Goal: Task Accomplishment & Management: Manage account settings

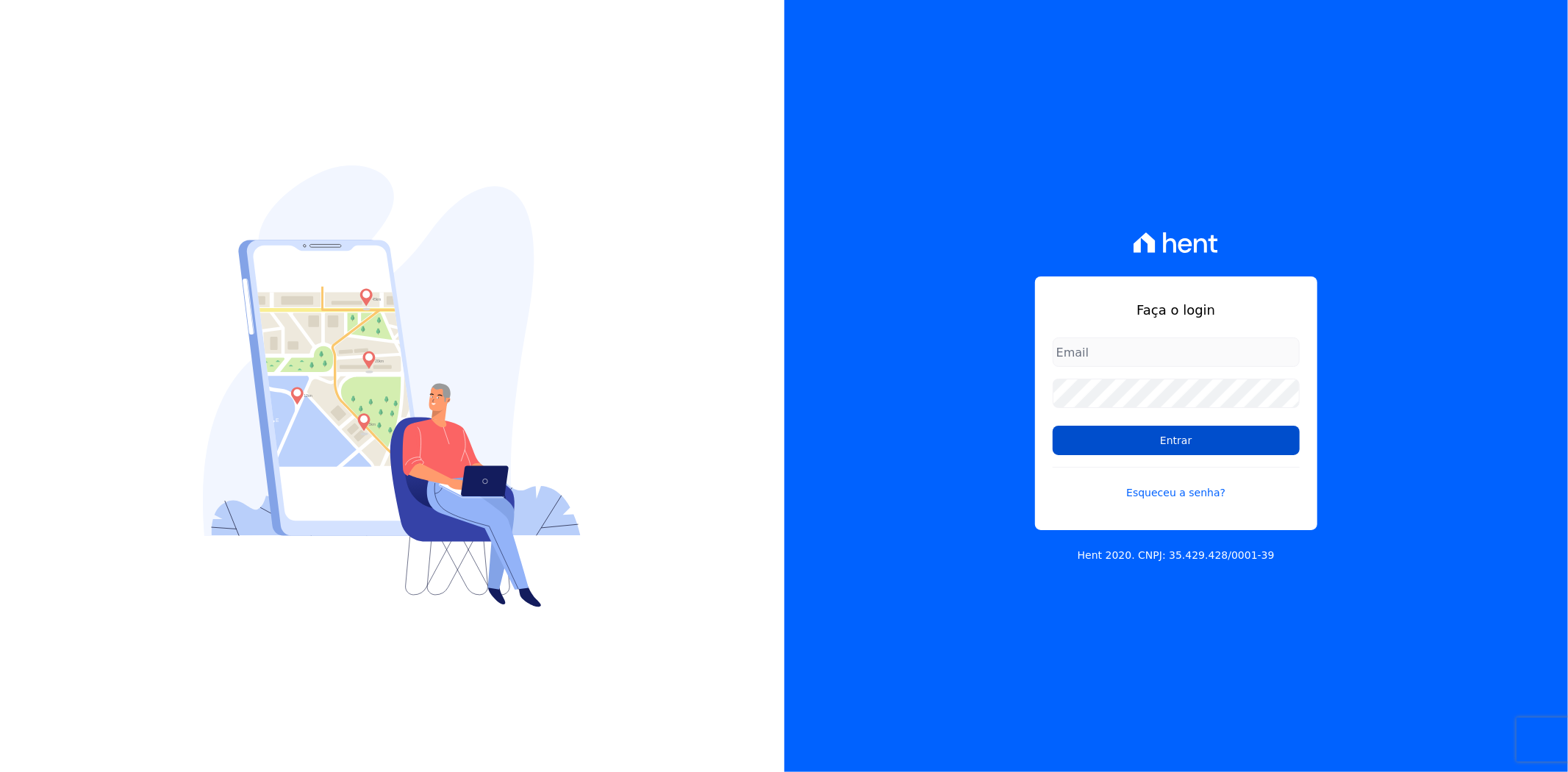
type input "andreza.sousa@grupoctv.com.br"
click at [1171, 444] on input "Entrar" at bounding box center [1176, 441] width 247 height 30
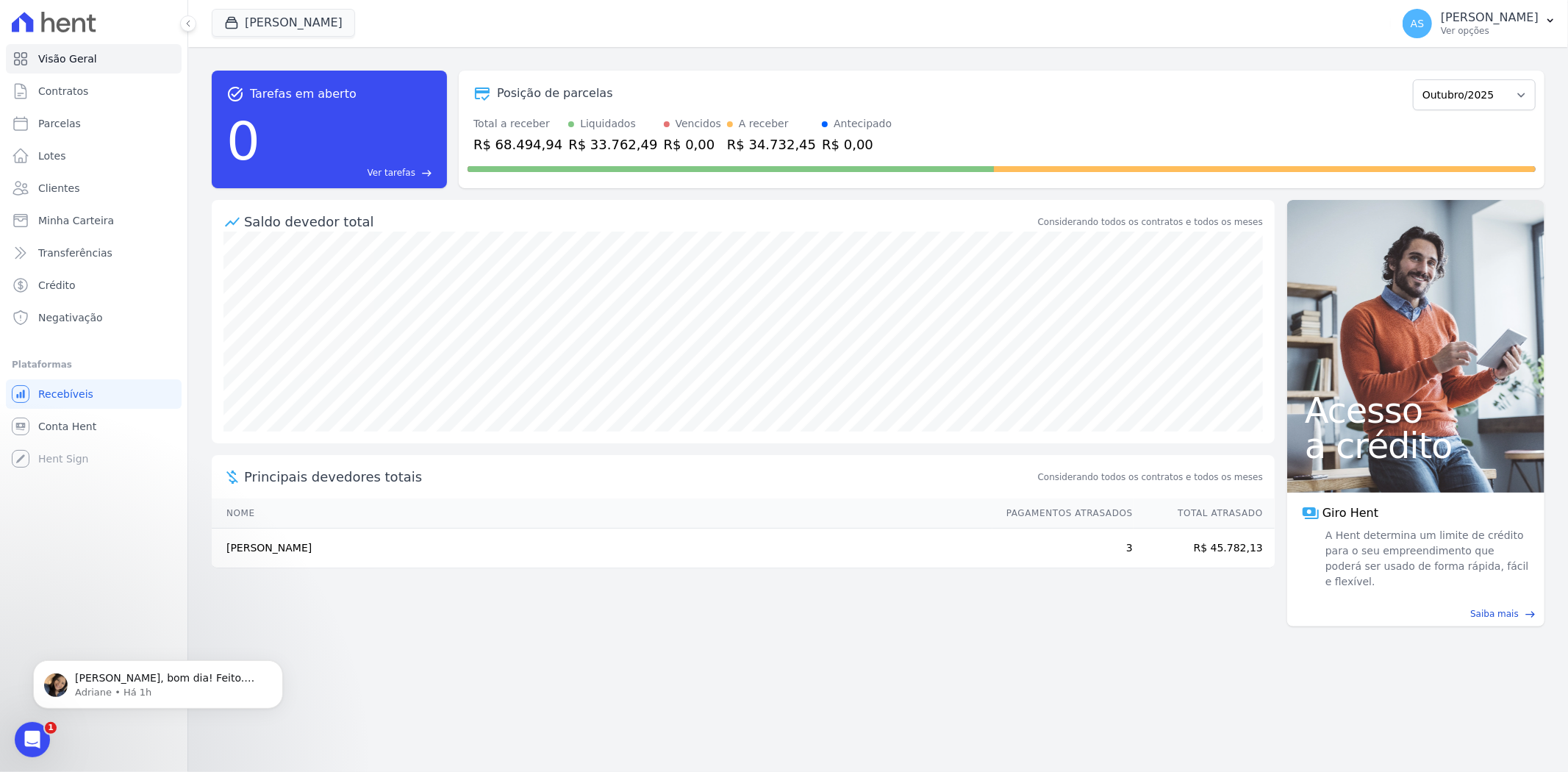
click at [1171, 444] on div "Saldo devedor total Considerando todos os contratos e todos os meses Principais…" at bounding box center [743, 396] width 1063 height 392
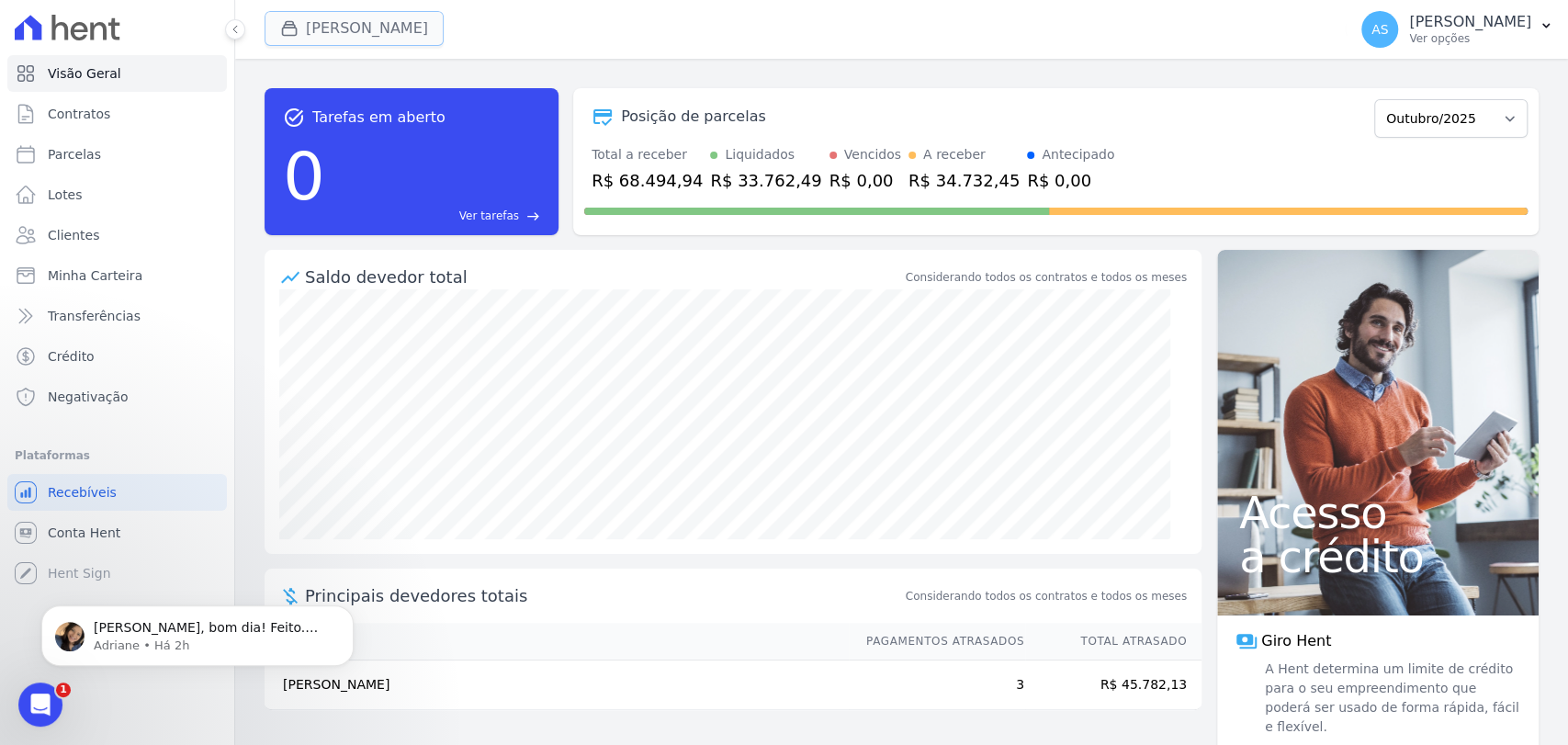
click at [351, 30] on button "[PERSON_NAME]" at bounding box center [354, 29] width 179 height 35
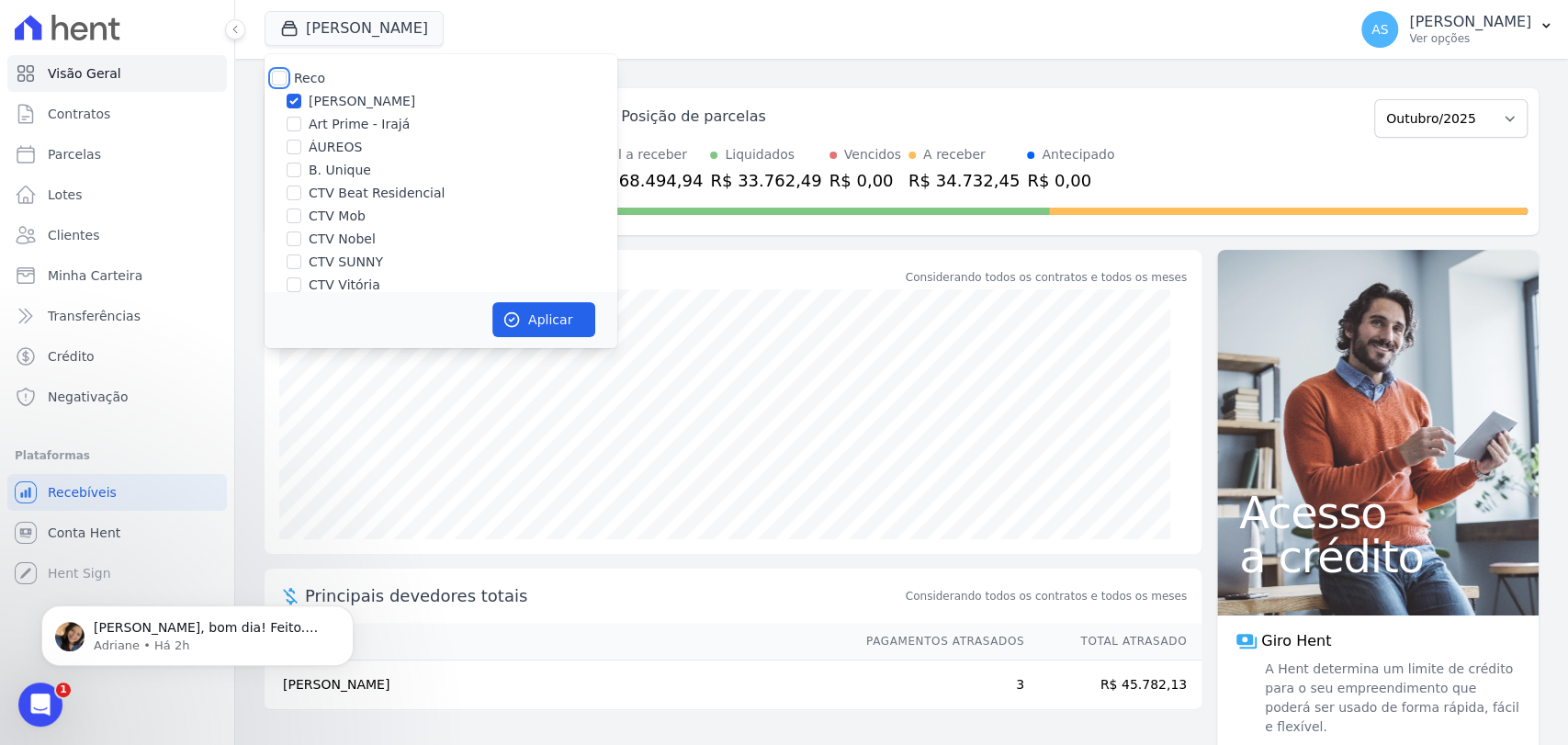
click at [282, 79] on input "Reco" at bounding box center [279, 77] width 14 height 14
checkbox input "true"
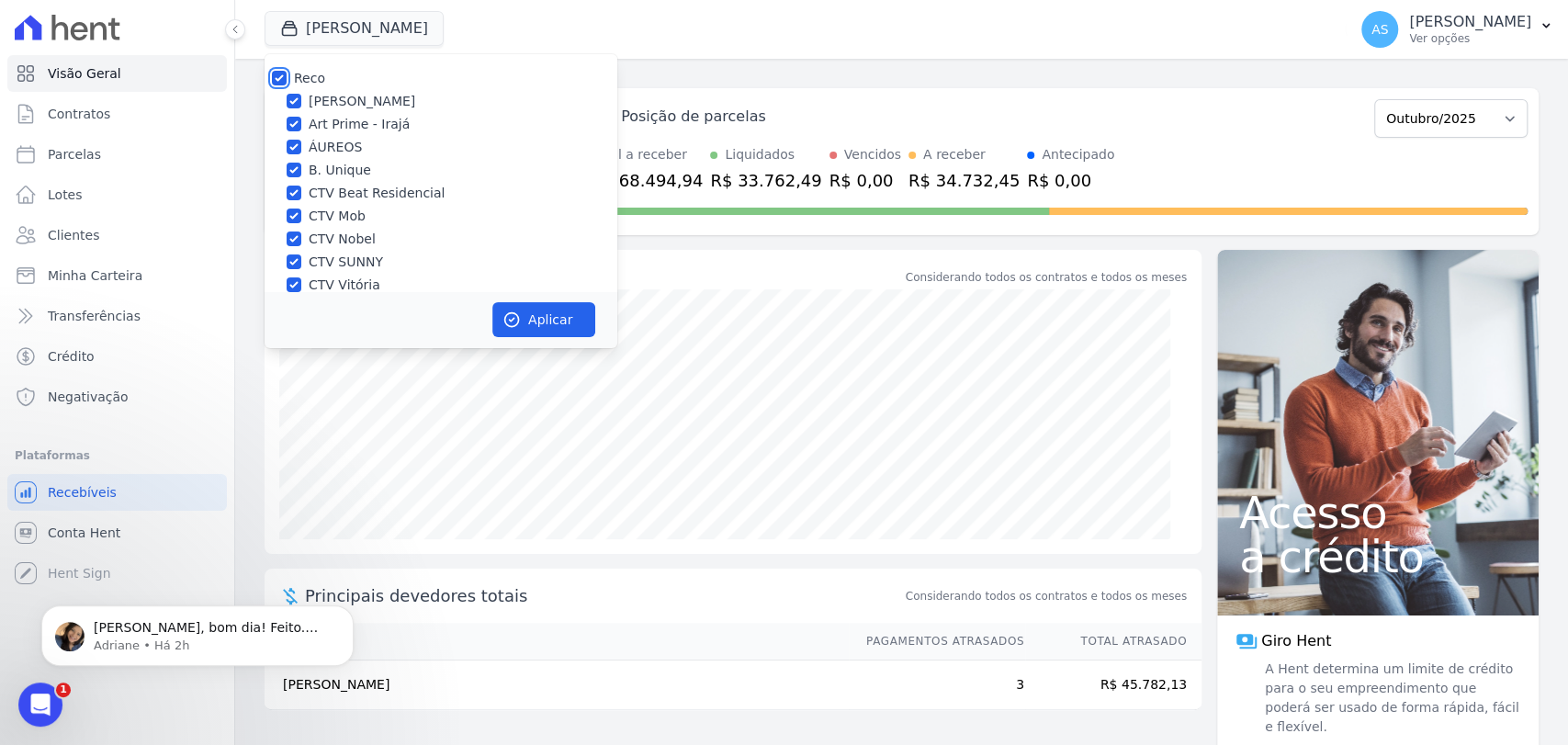
checkbox input "true"
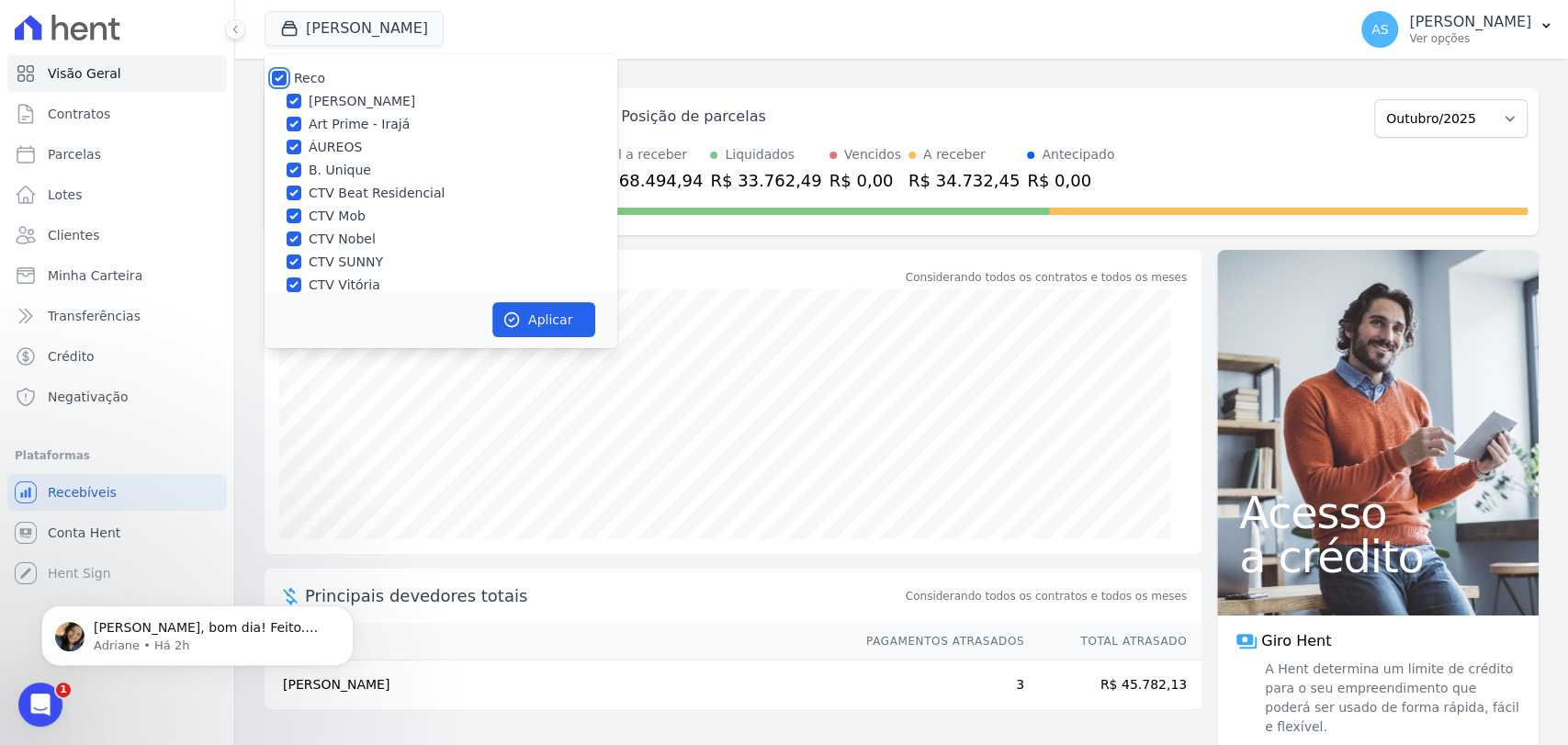
checkbox input "true"
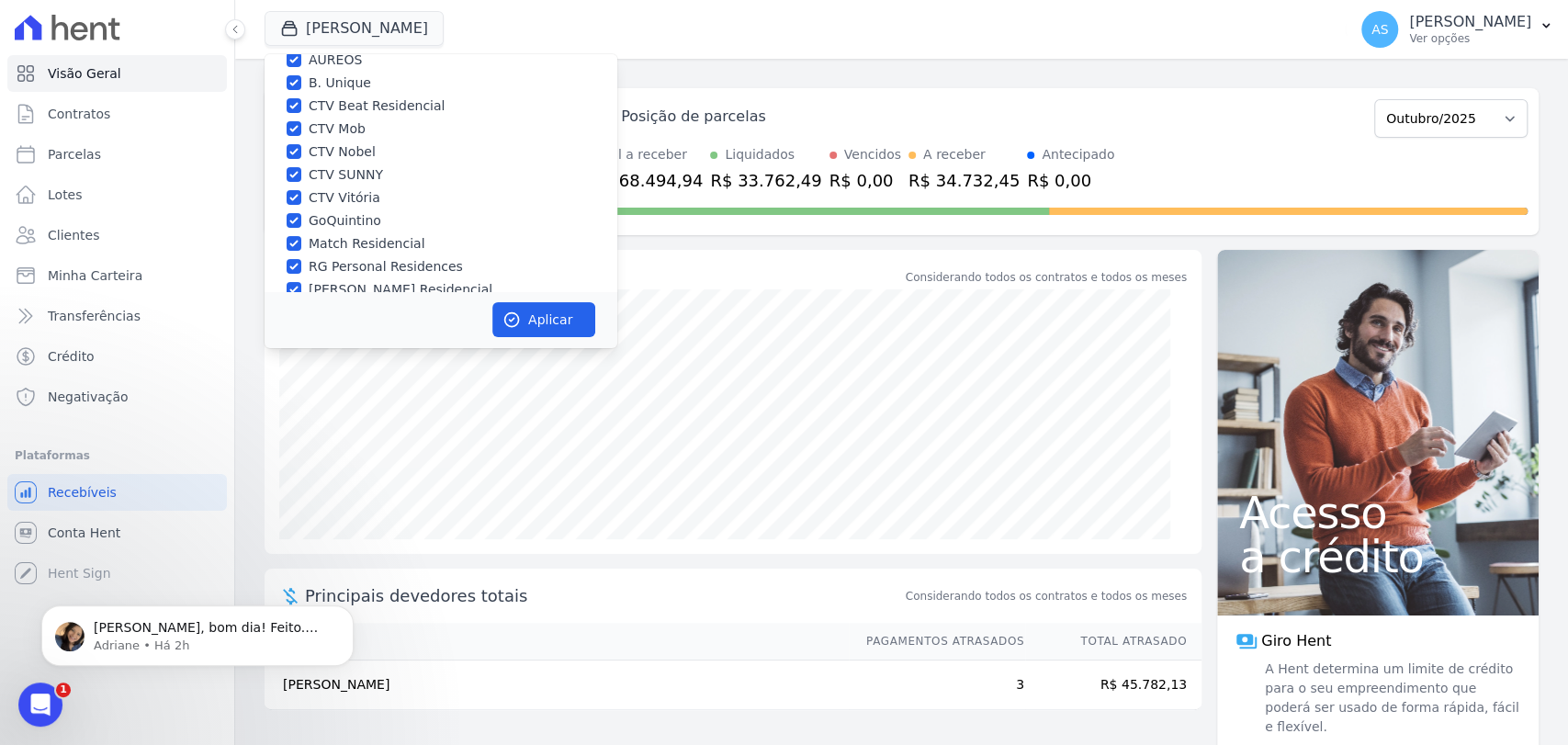
scroll to position [175, 0]
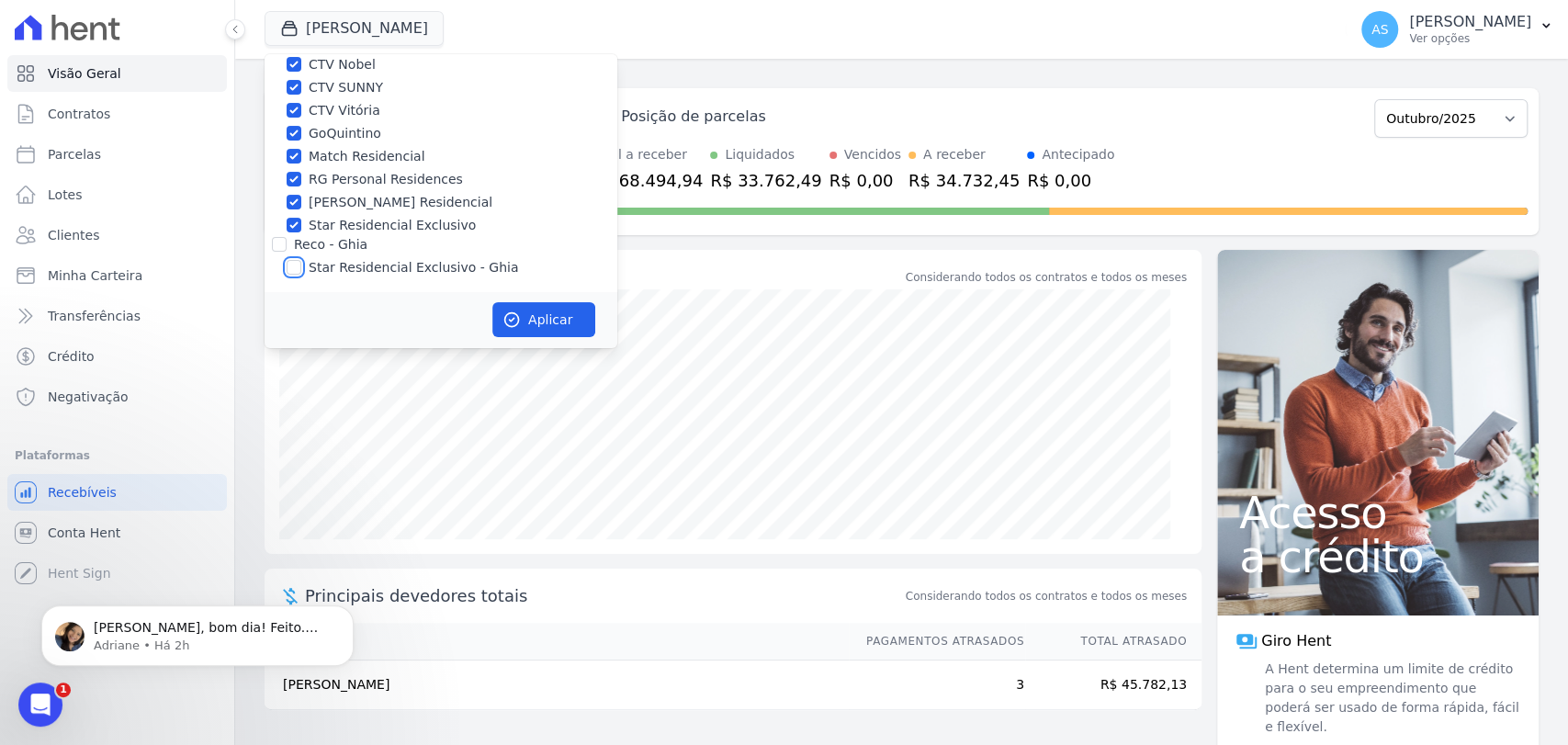
click at [295, 269] on input "Star Residencial Exclusivo - Ghia" at bounding box center [294, 267] width 14 height 14
checkbox input "true"
click at [521, 312] on button "Aplicar" at bounding box center [544, 320] width 103 height 35
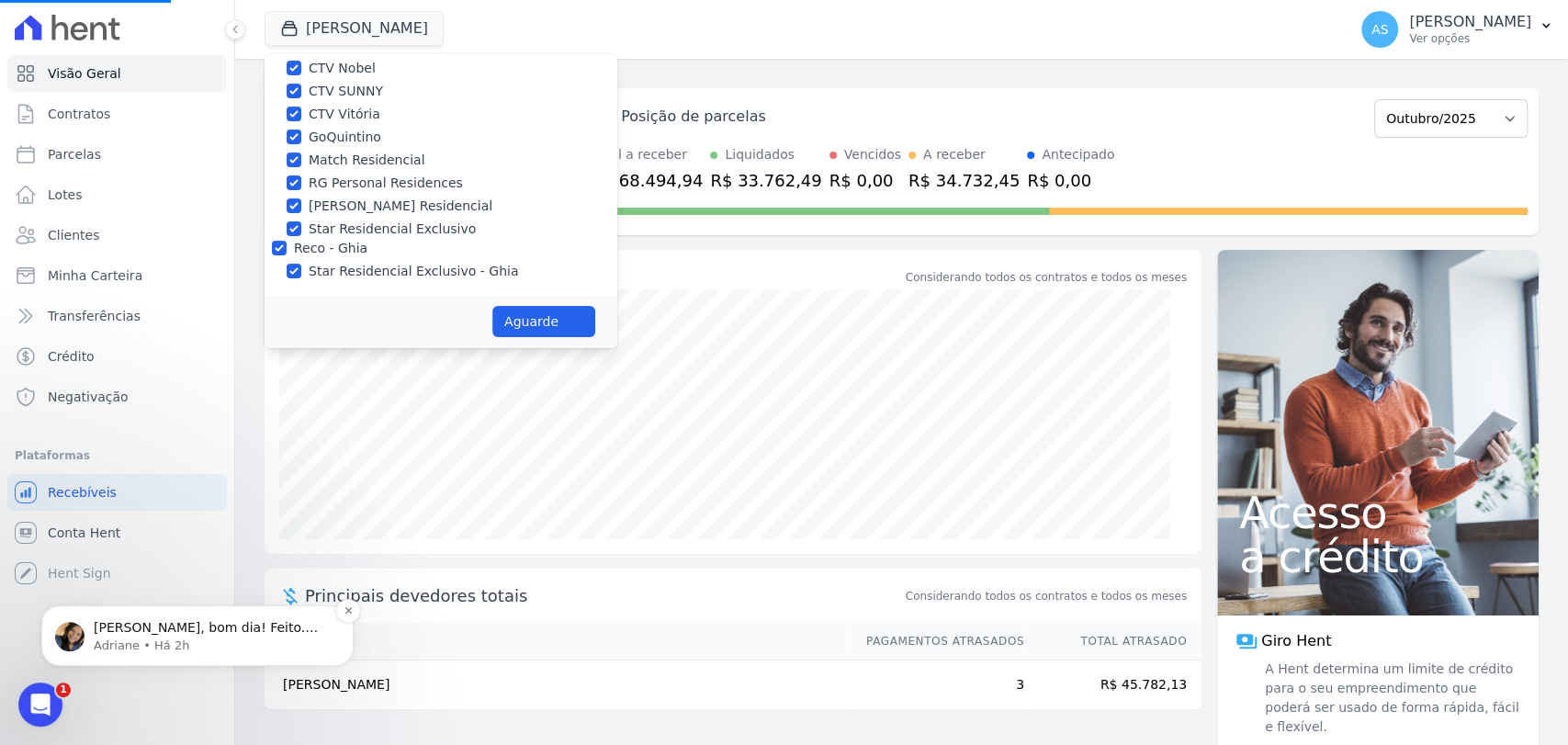
click at [198, 628] on span "Olá Andreza, bom dia! Feito. Dado o comando para espelhamento. ; )" at bounding box center [205, 646] width 224 height 52
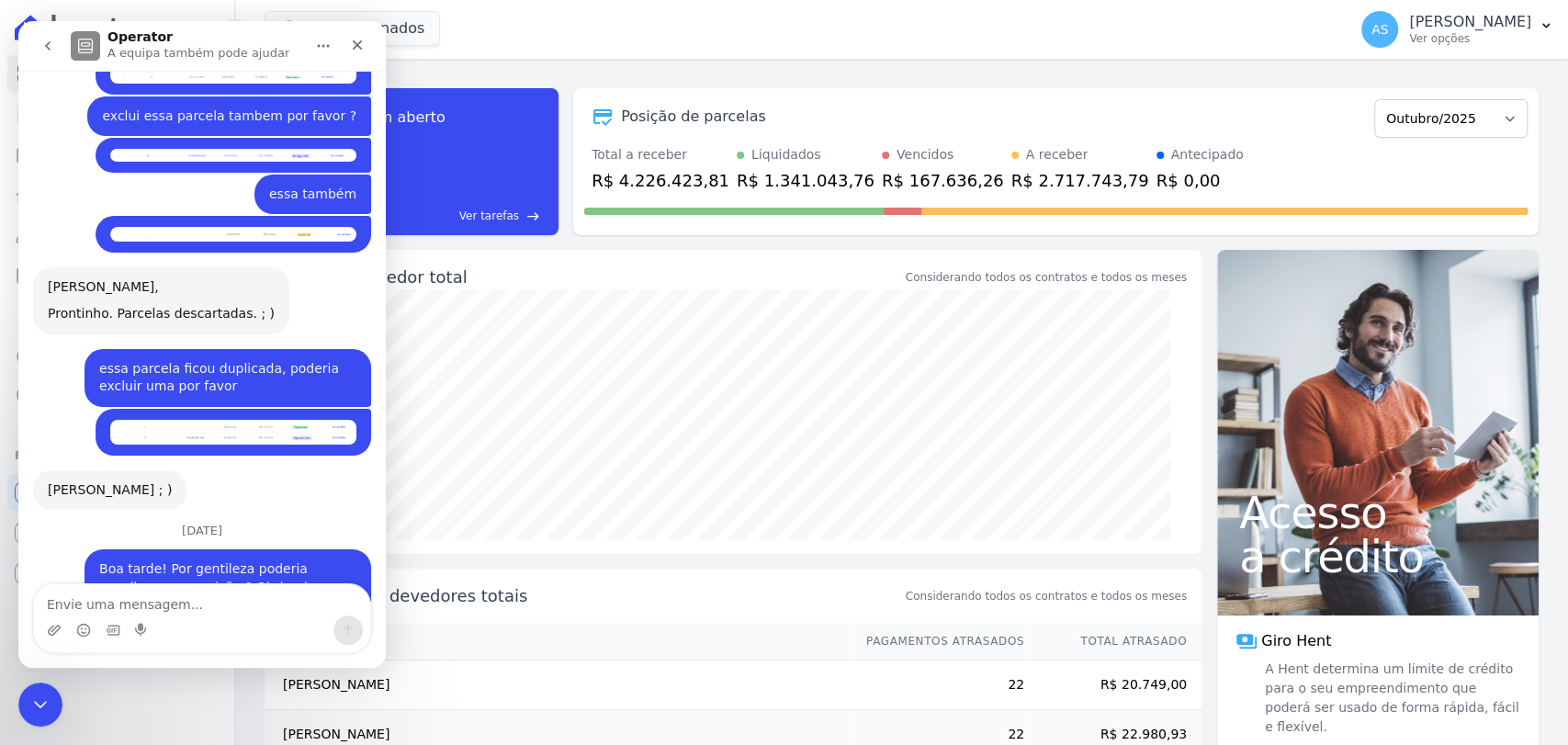
scroll to position [14254, 0]
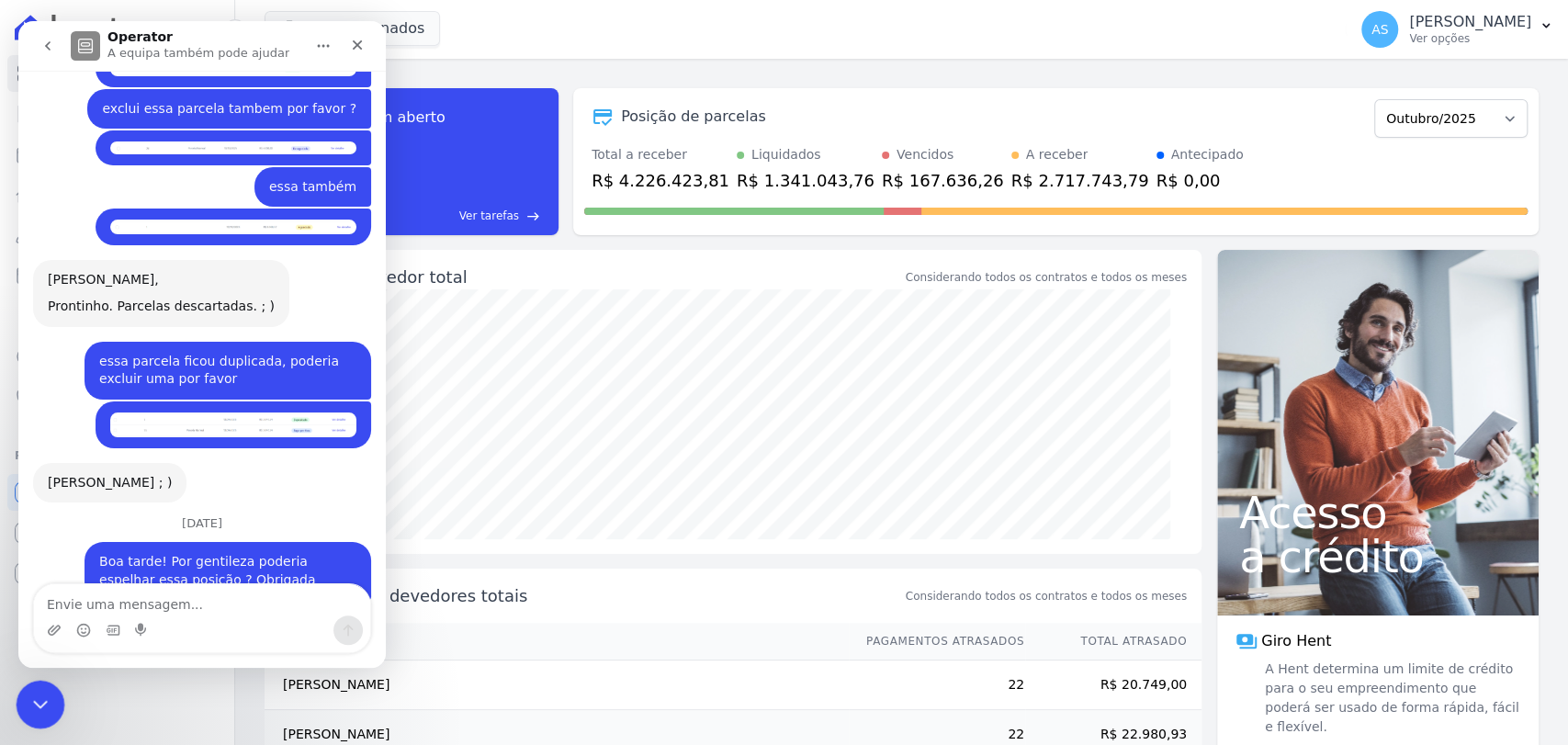
click at [41, 711] on icon "Fechar mensagem da Intercom" at bounding box center [37, 701] width 22 height 22
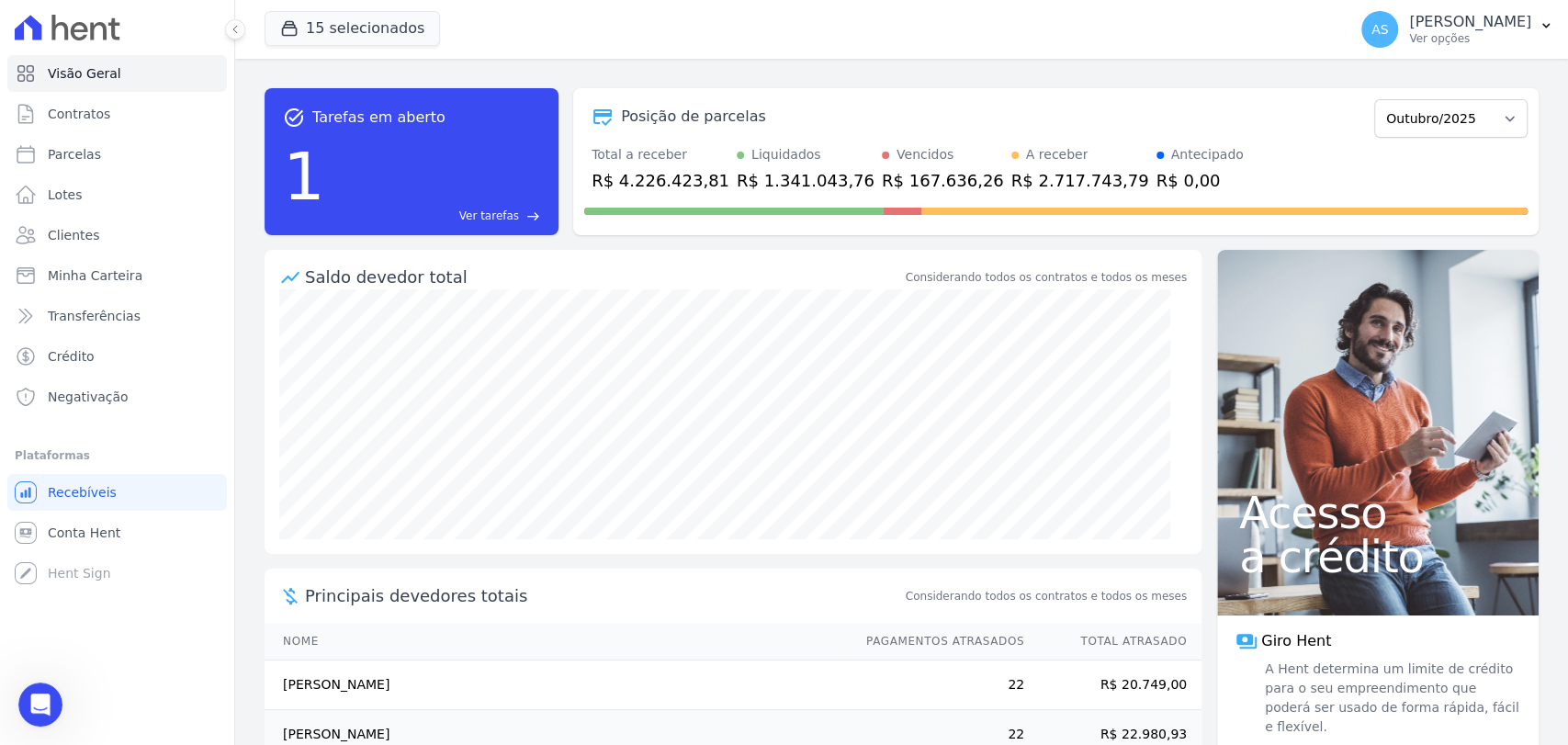
scroll to position [14149, 0]
click at [494, 214] on span "Ver tarefas" at bounding box center [489, 216] width 60 height 16
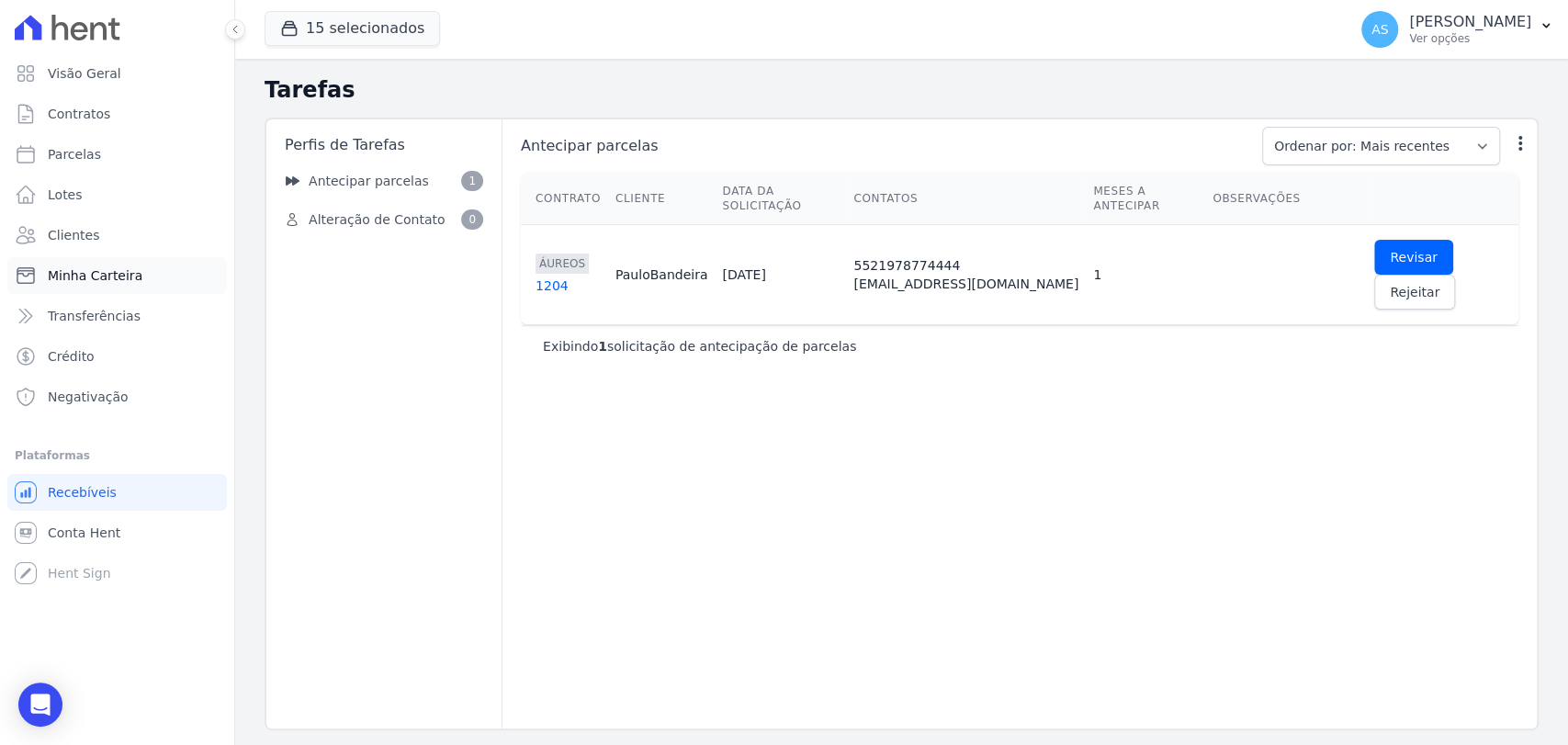
click at [103, 270] on span "Minha Carteira" at bounding box center [94, 275] width 94 height 18
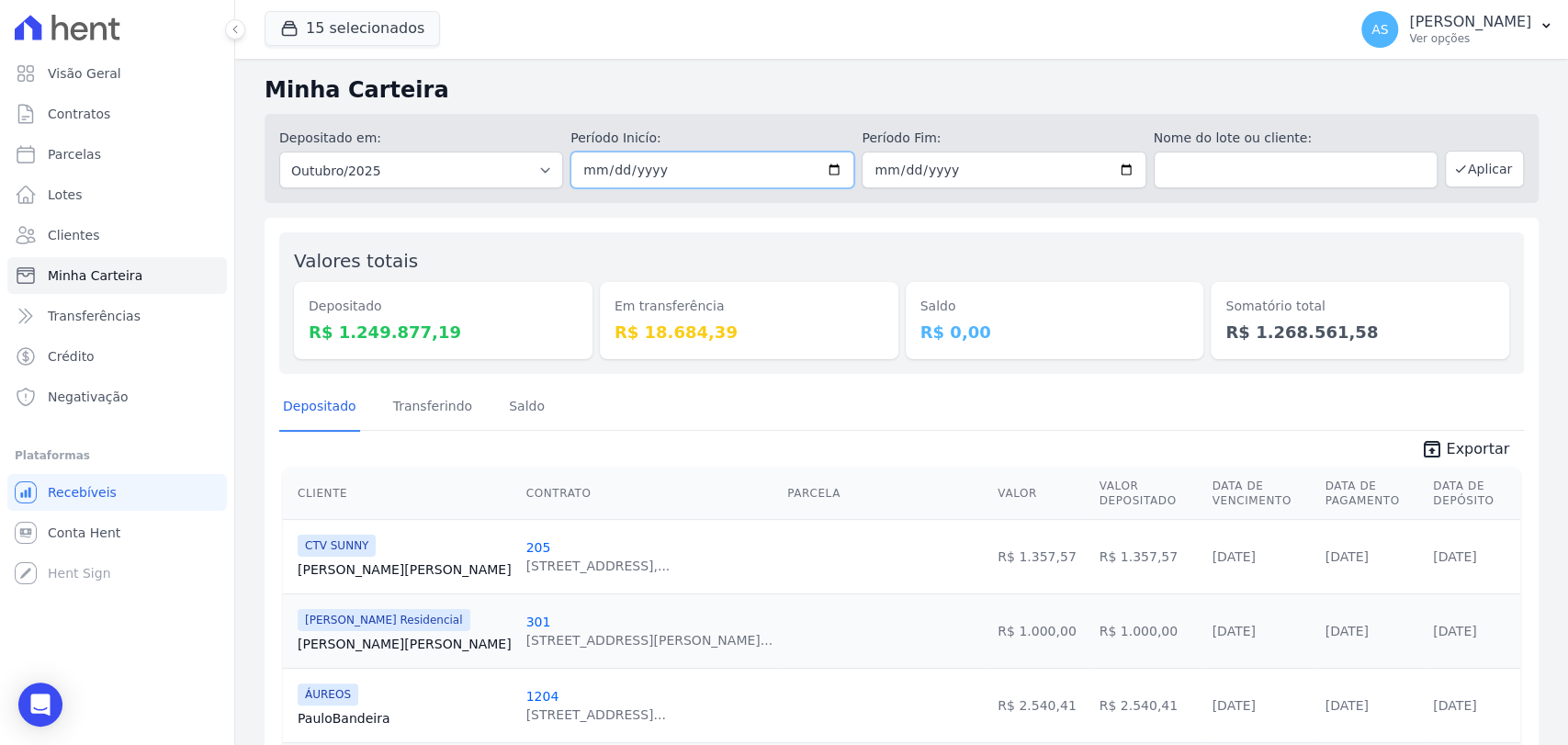
click at [835, 171] on input "2025-10-01" at bounding box center [712, 170] width 284 height 37
type input "[DATE]"
click at [1109, 168] on input "2025-10-31" at bounding box center [1003, 170] width 284 height 37
type input "[DATE]"
click at [1466, 178] on button "Aplicar" at bounding box center [1484, 169] width 79 height 37
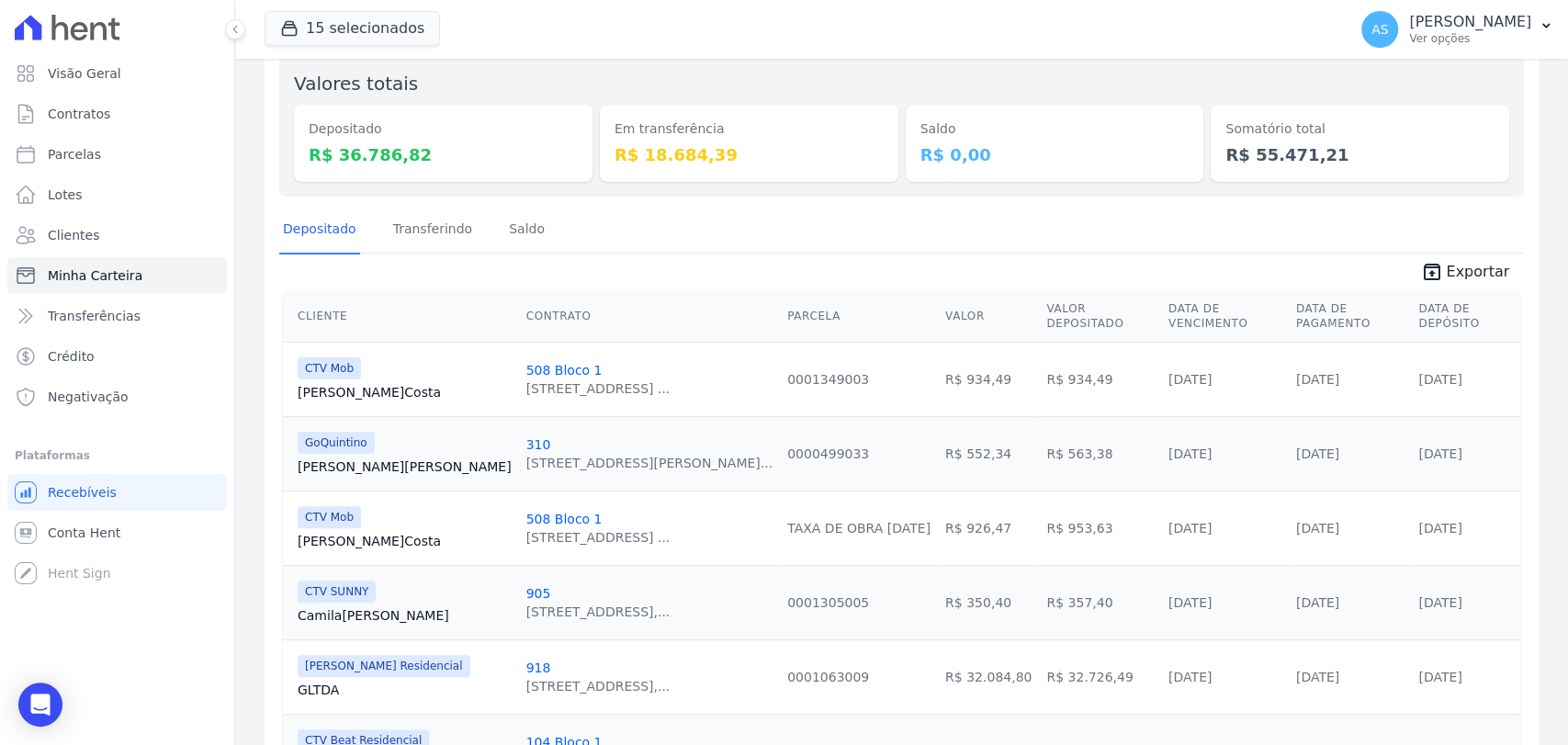
scroll to position [279, 0]
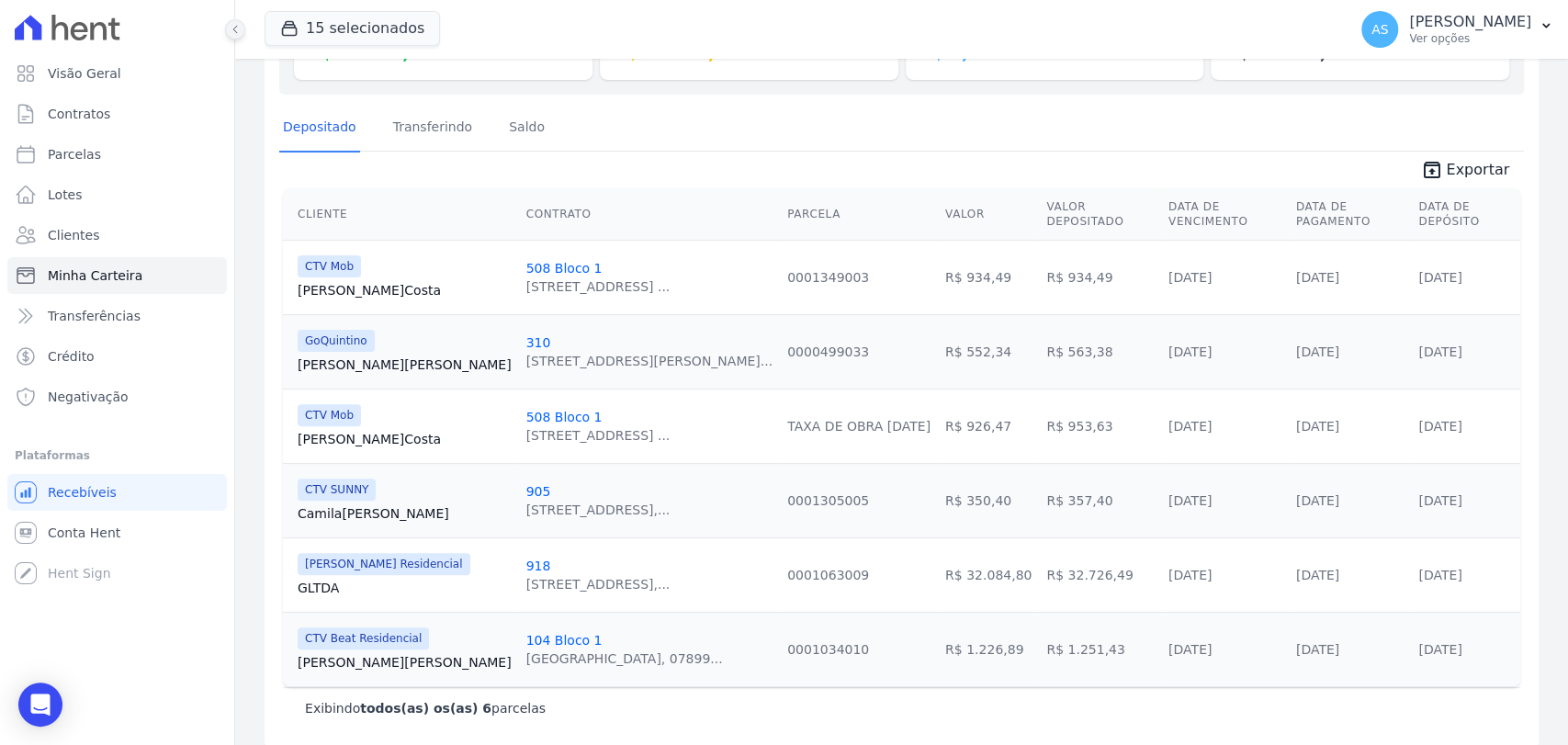
click at [230, 30] on icon at bounding box center [236, 30] width 11 height 11
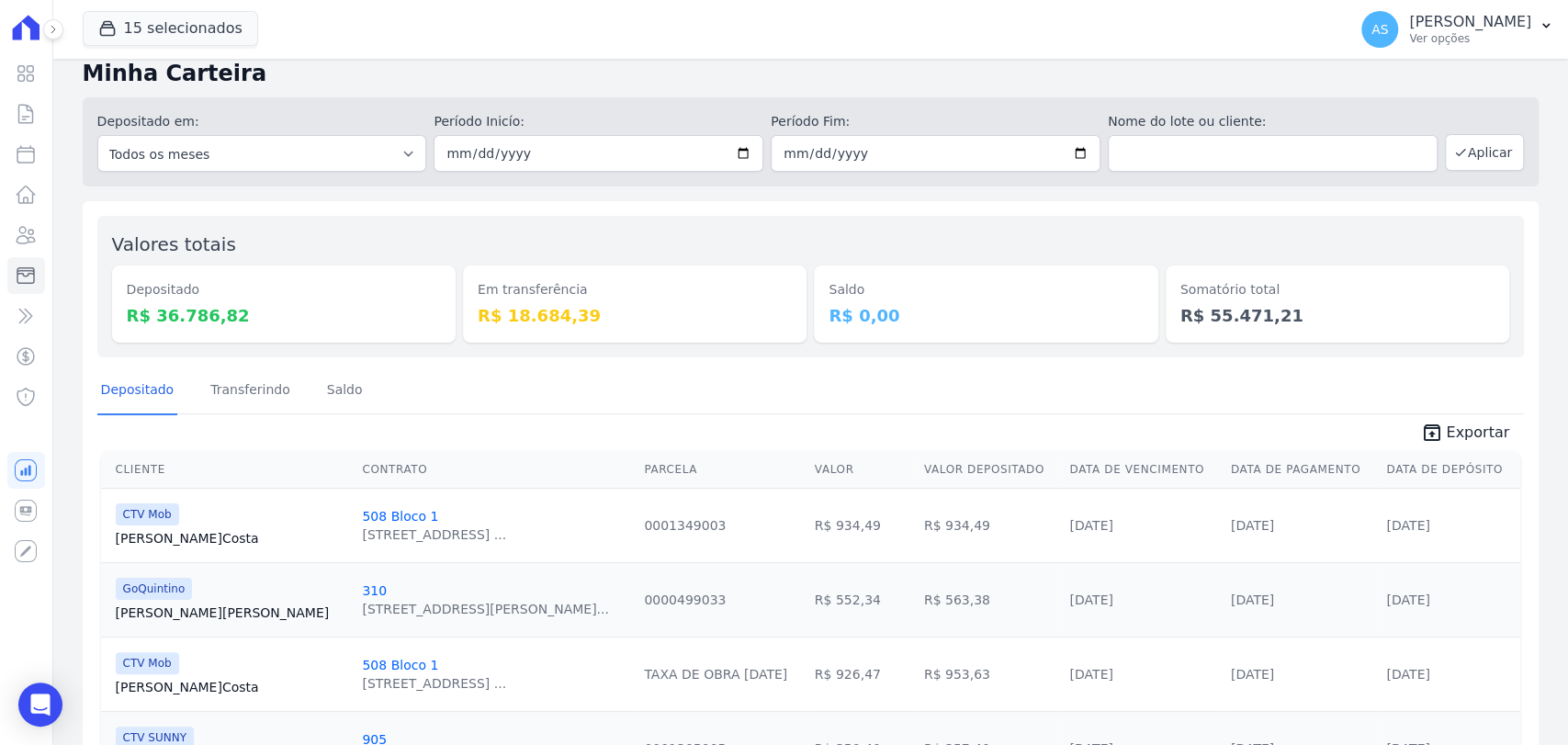
scroll to position [0, 0]
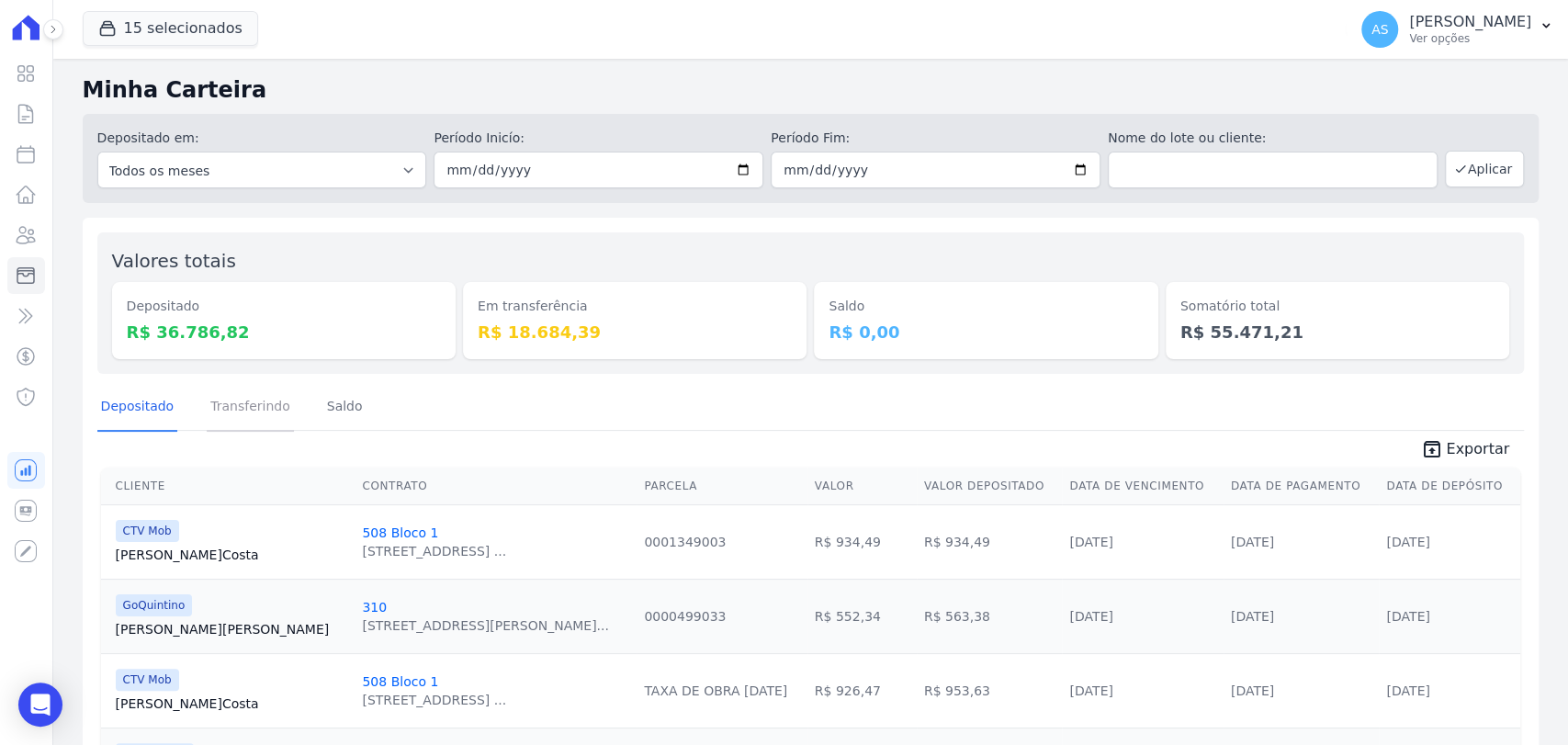
click at [225, 413] on link "Transferindo" at bounding box center [250, 408] width 87 height 48
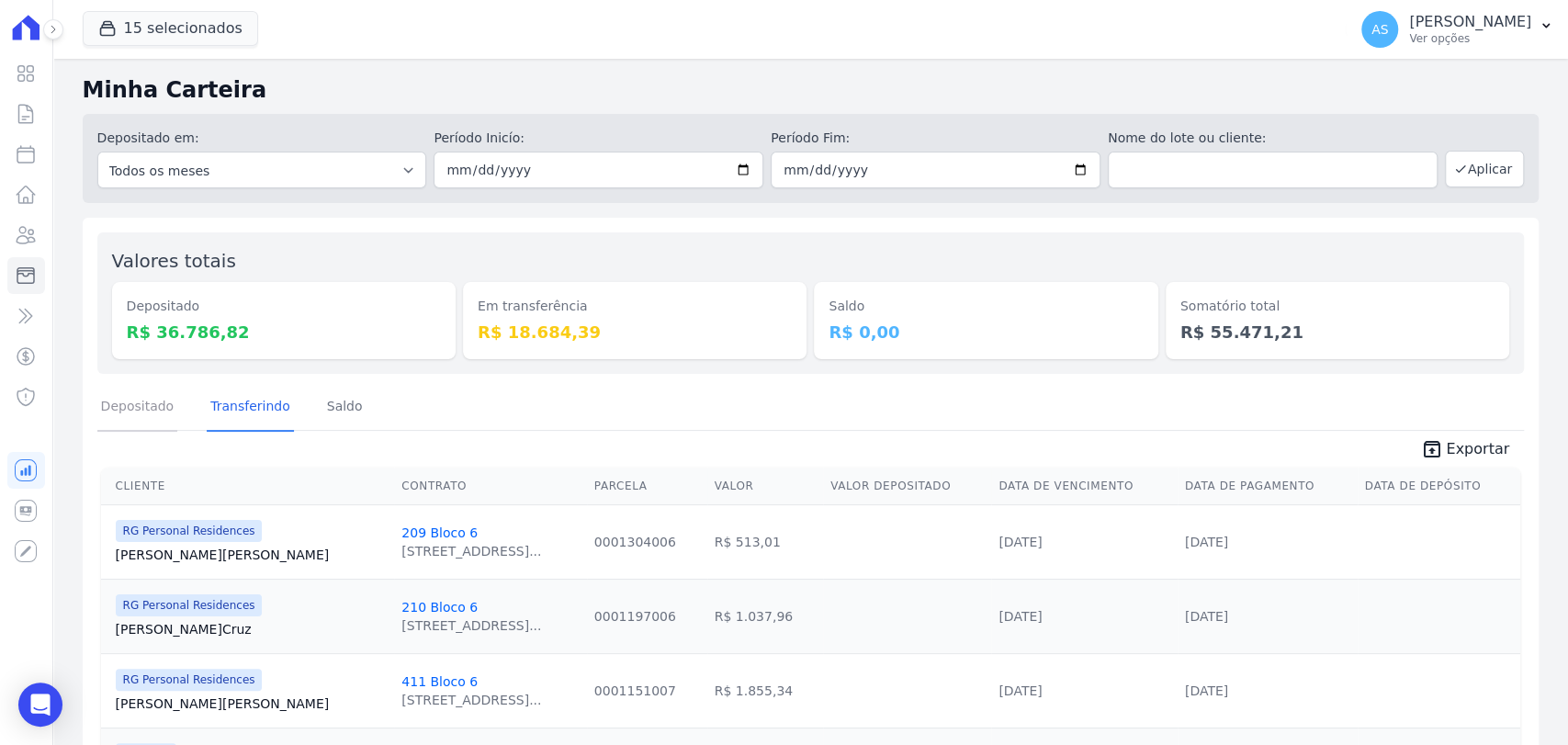
click at [137, 409] on link "Depositado" at bounding box center [137, 408] width 81 height 48
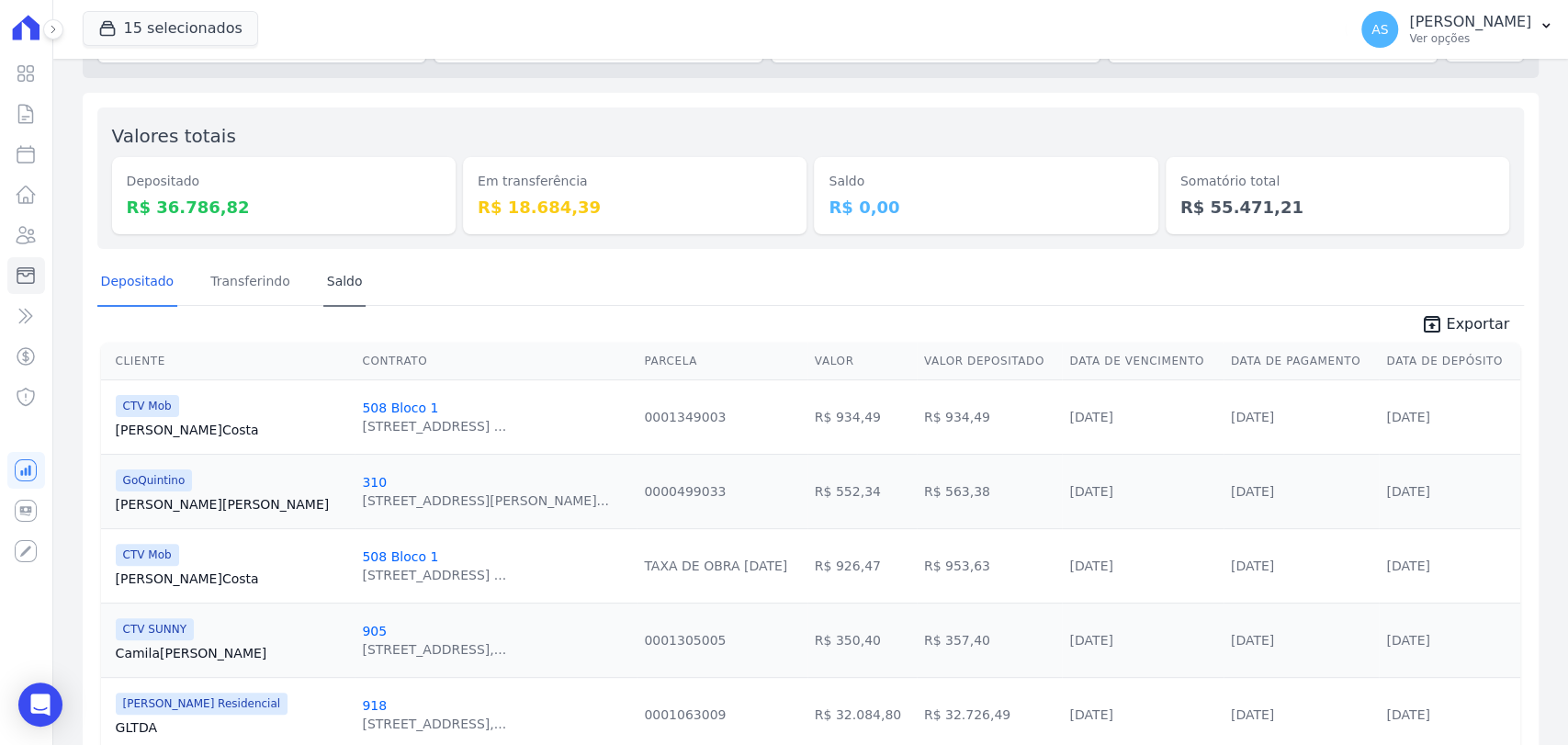
scroll to position [279, 0]
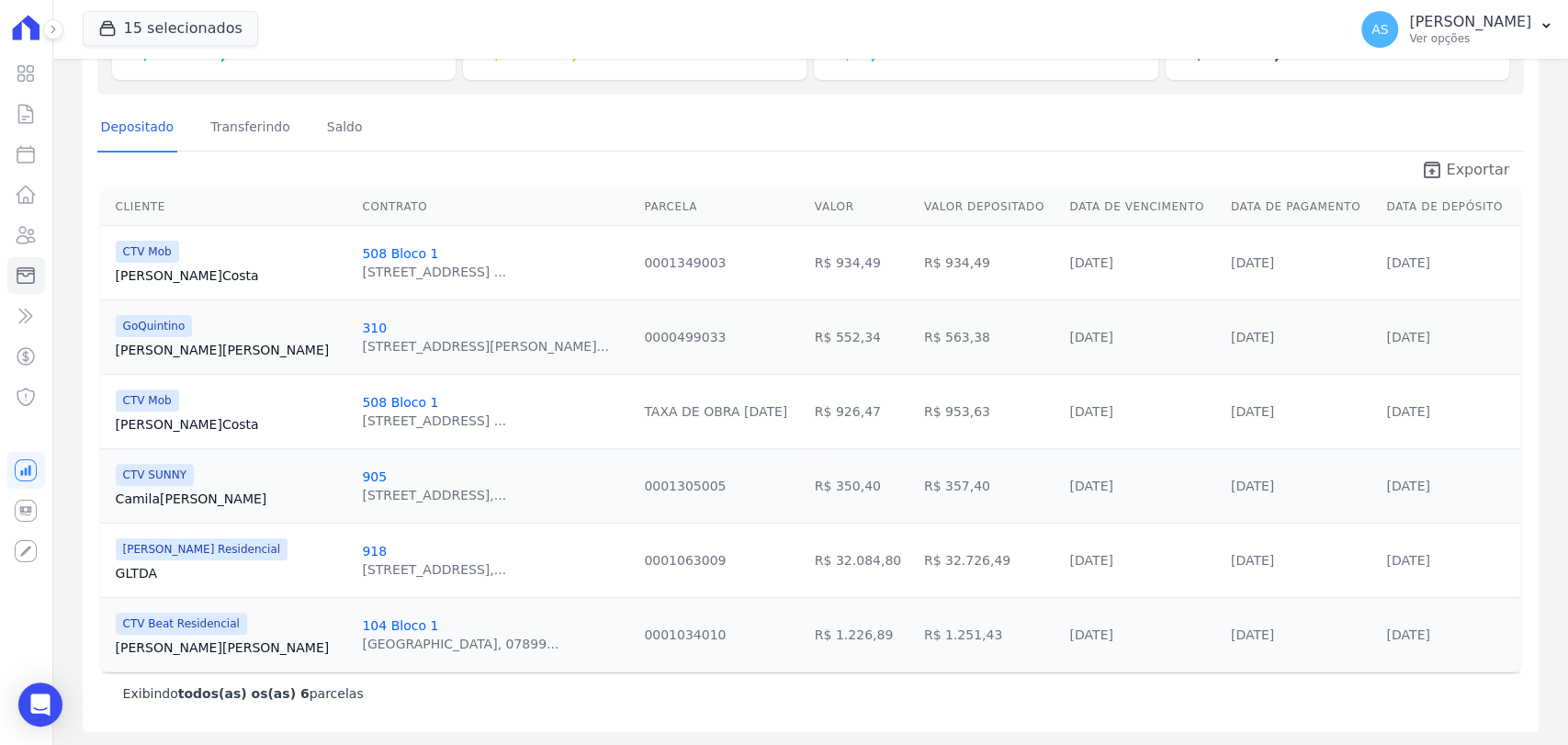
click at [1451, 165] on span "Exportar" at bounding box center [1477, 170] width 63 height 22
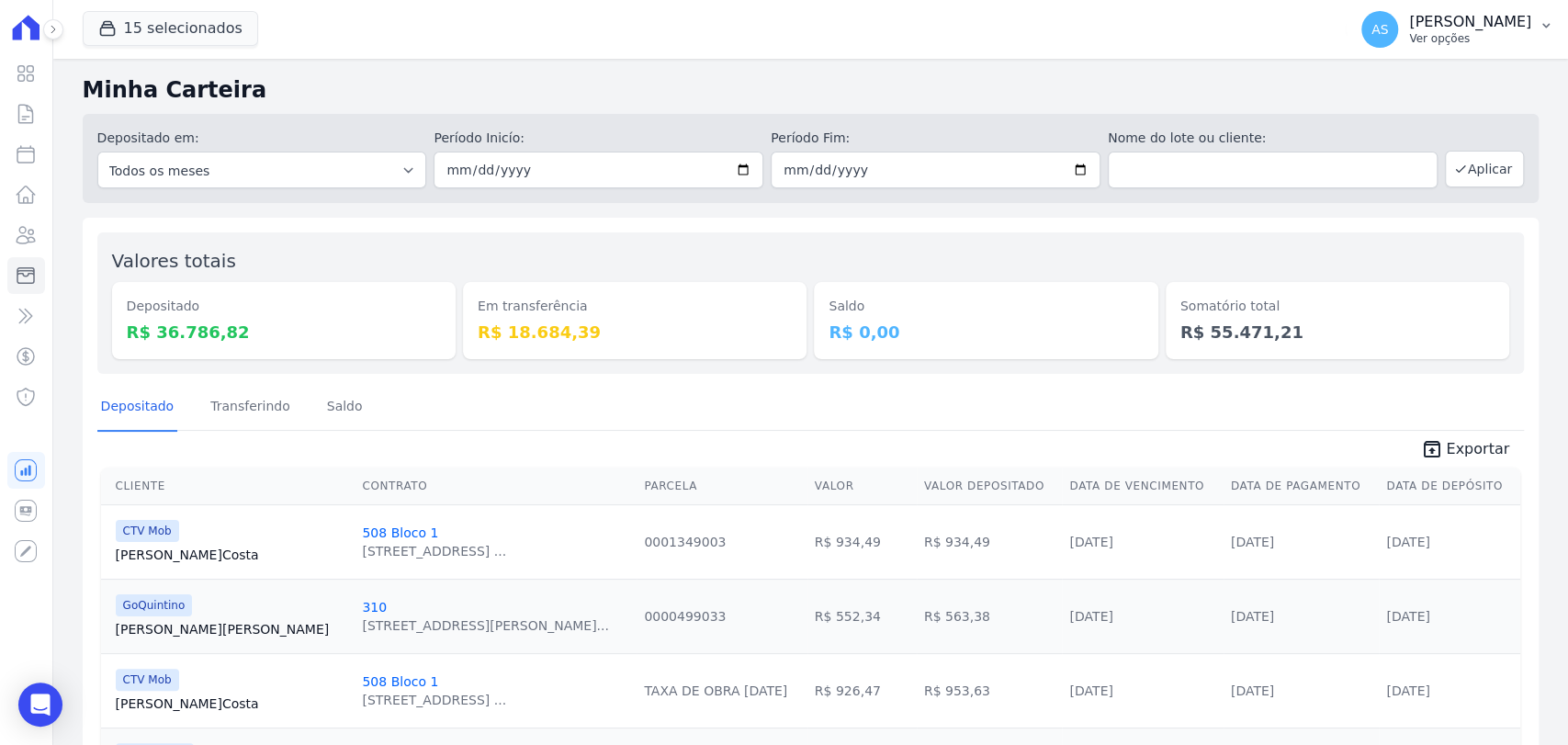
click at [1535, 24] on button "AS [PERSON_NAME] Ver opções" at bounding box center [1457, 30] width 221 height 52
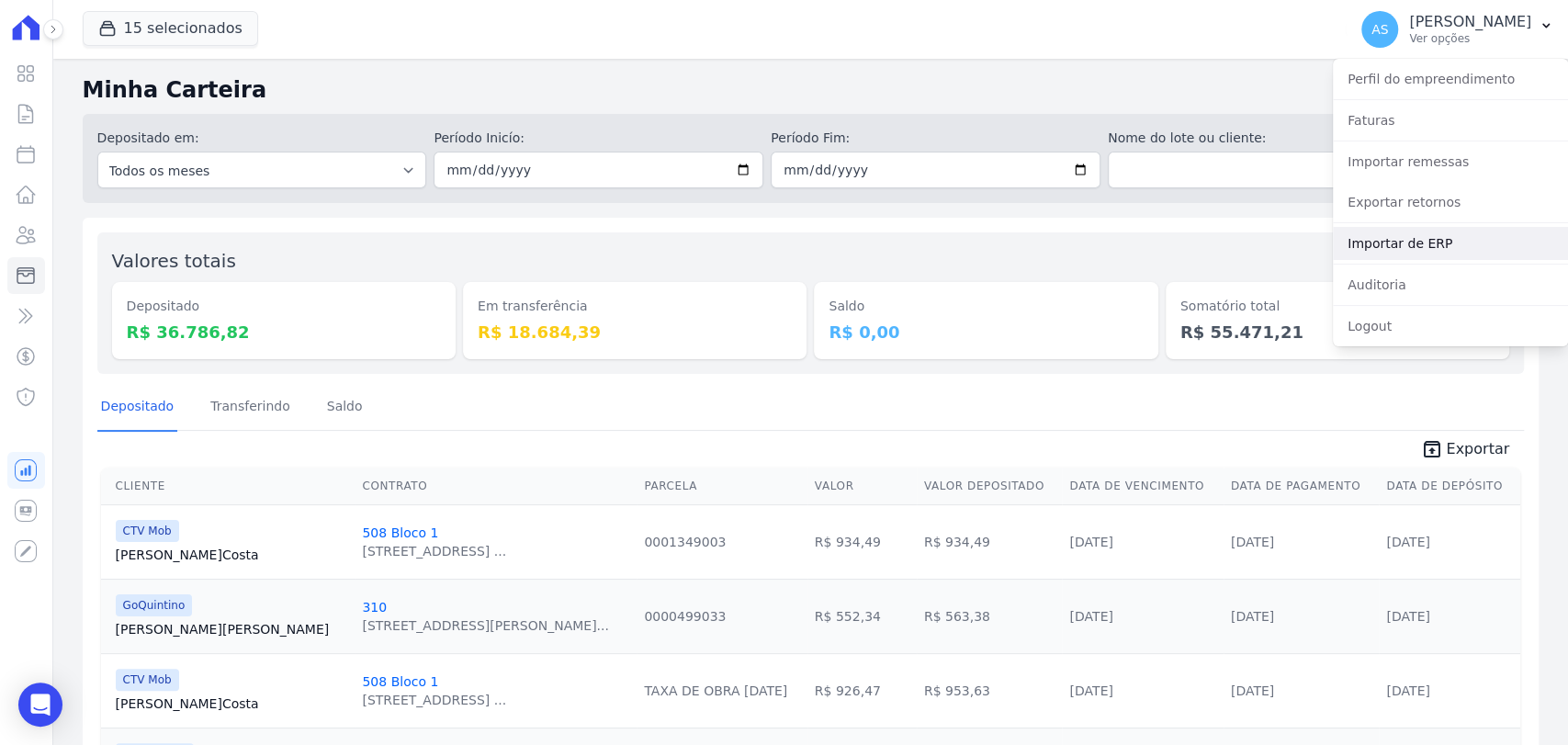
click at [1405, 251] on link "Importar de ERP" at bounding box center [1451, 243] width 236 height 33
